Goal: Task Accomplishment & Management: Use online tool/utility

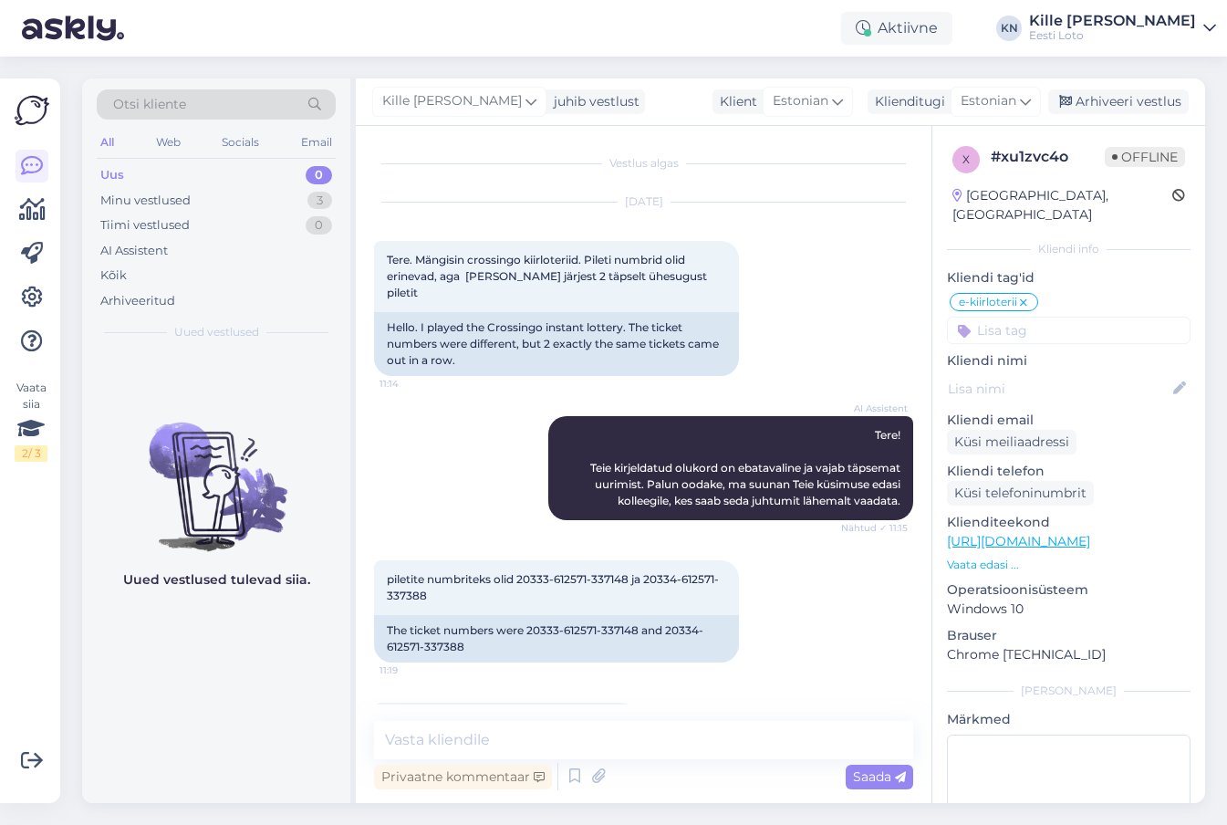
scroll to position [77, 0]
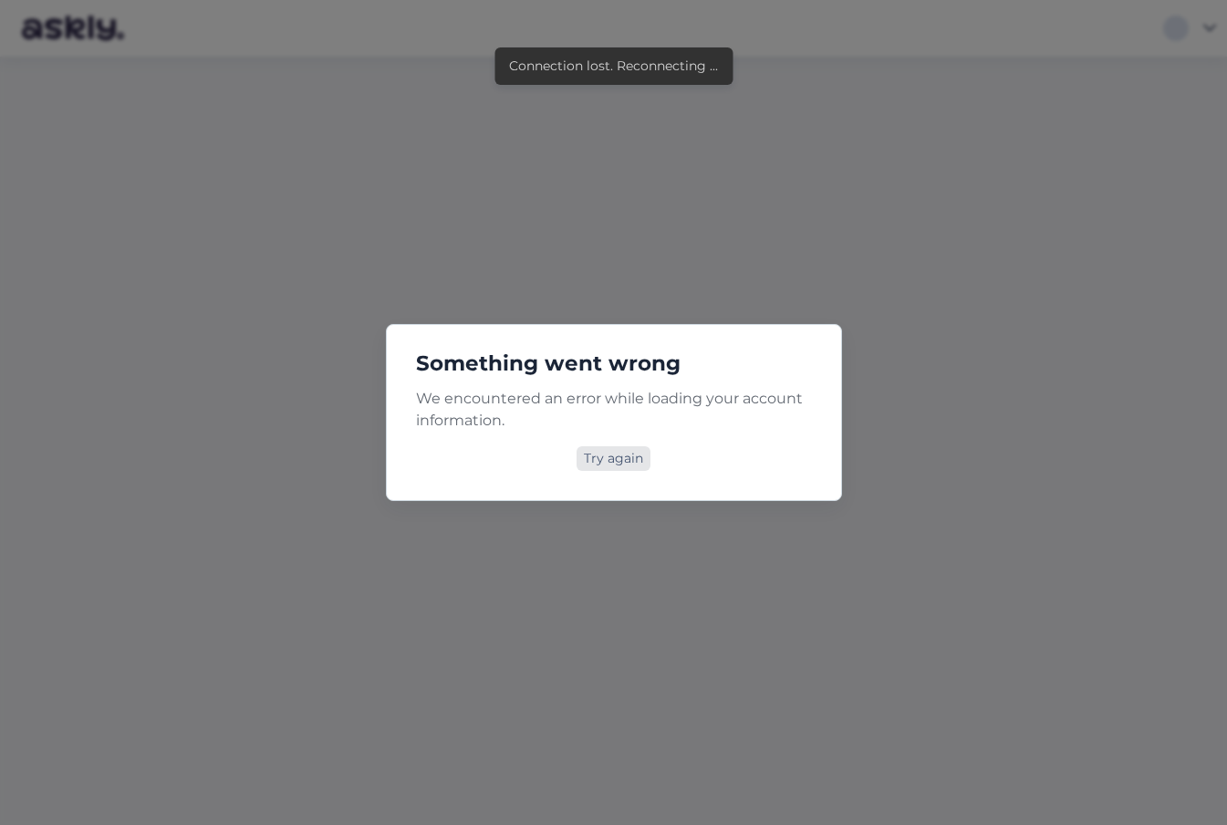
click at [616, 462] on div "Try again" at bounding box center [614, 458] width 74 height 25
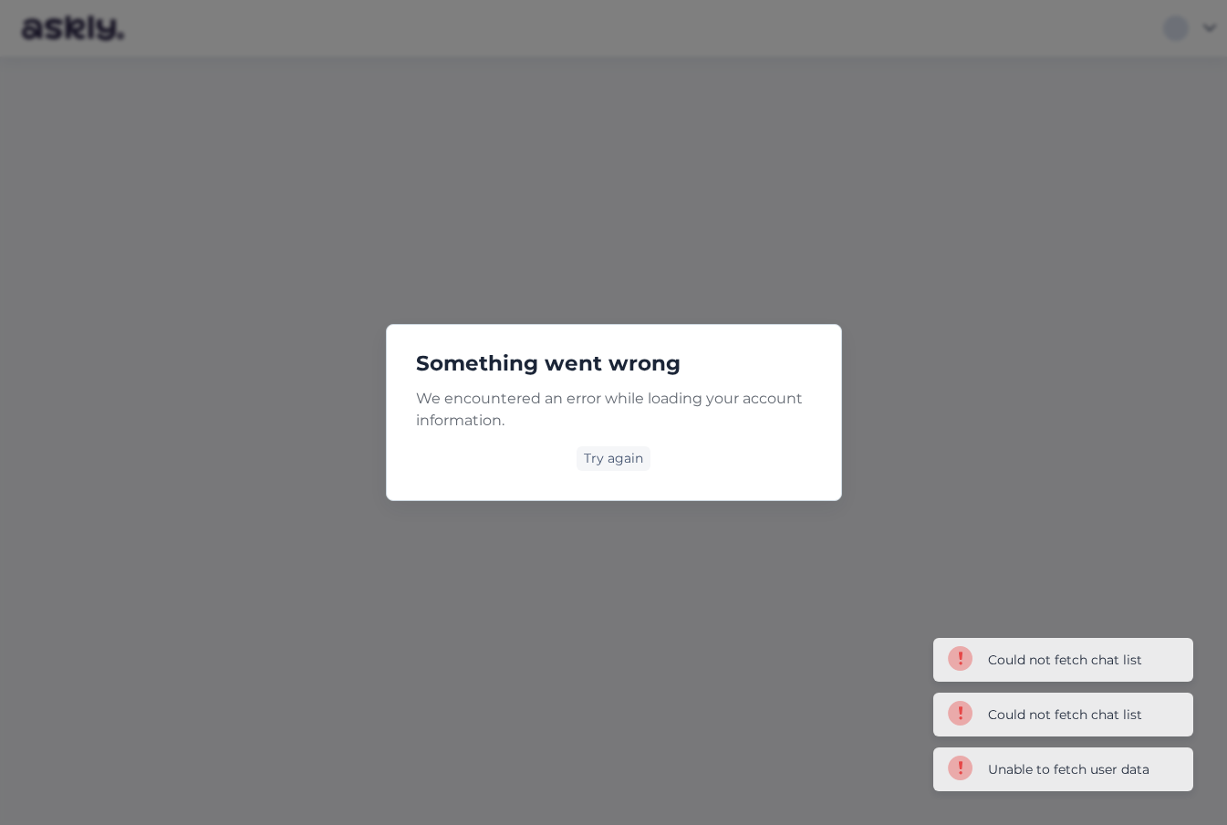
click at [617, 462] on div "Try again" at bounding box center [614, 458] width 74 height 25
click at [600, 455] on div "Try again" at bounding box center [614, 458] width 74 height 25
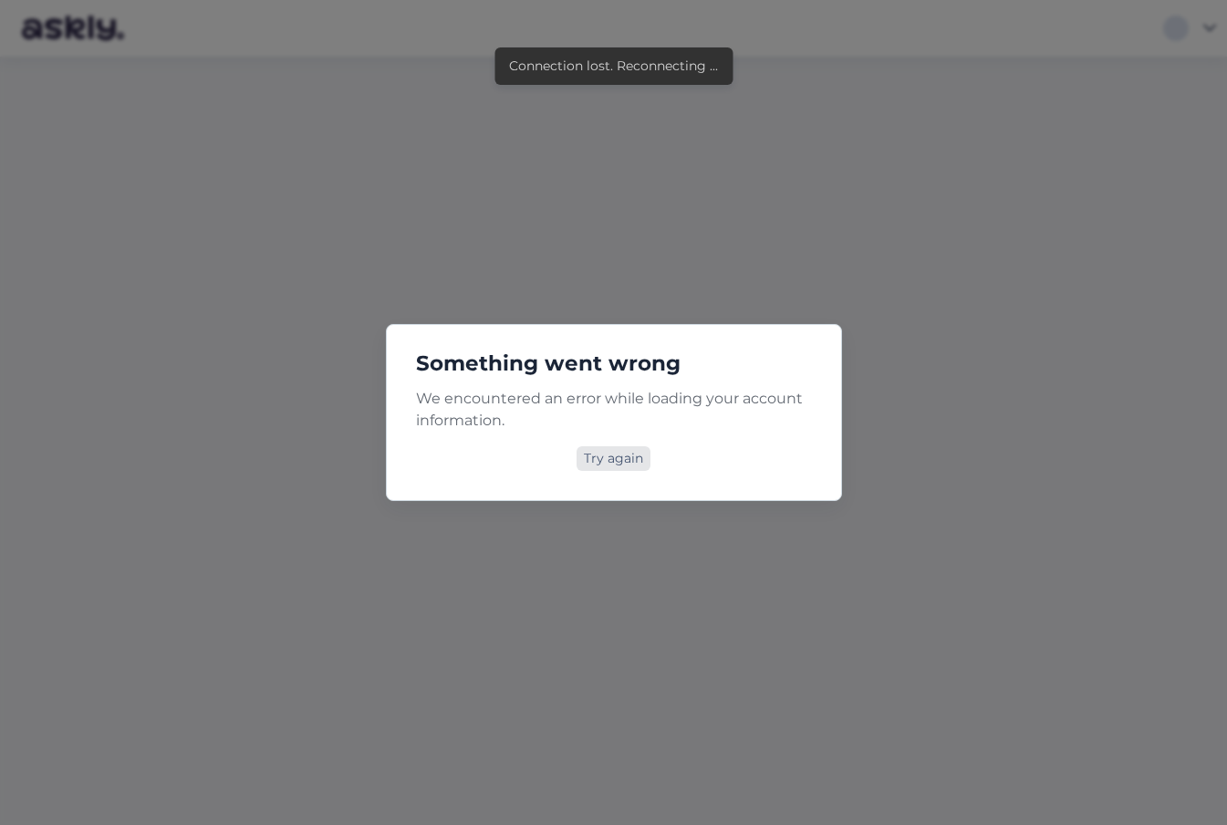
click at [604, 455] on div "Try again" at bounding box center [614, 458] width 74 height 25
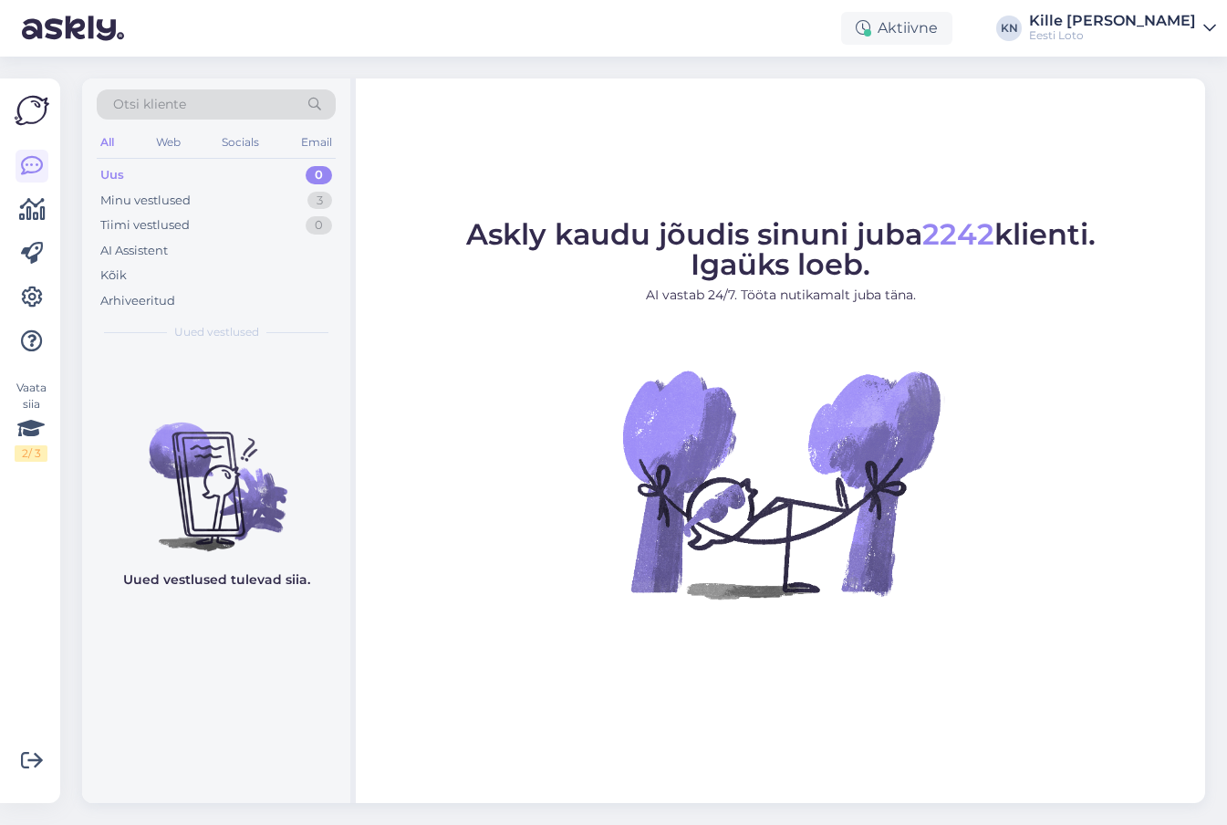
click at [562, 477] on figure "Askly kaudu jõudis sinuni juba 2242 klienti. Igaüks loeb. AI vastab 24/7. Tööta…" at bounding box center [780, 434] width 817 height 428
